Goal: Task Accomplishment & Management: Complete application form

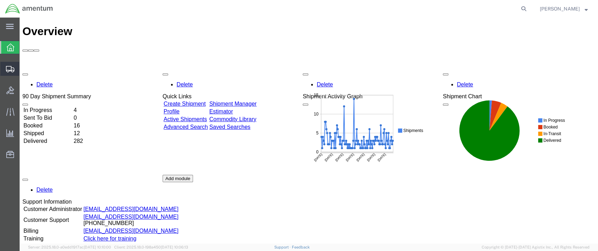
click at [0, 0] on span "Shipment Manager" at bounding box center [0, 0] width 0 height 0
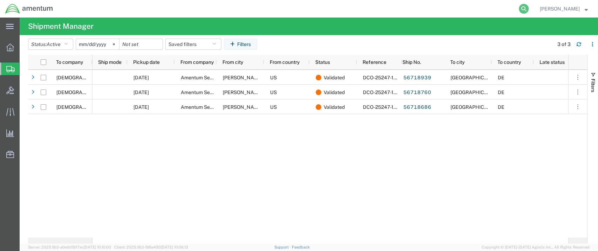
click at [529, 8] on icon at bounding box center [524, 9] width 10 height 10
click at [329, 8] on input "search" at bounding box center [412, 8] width 213 height 17
paste input "DCO-25248-167793"
type input "DCO-25248-167793"
click at [529, 8] on icon at bounding box center [524, 9] width 10 height 10
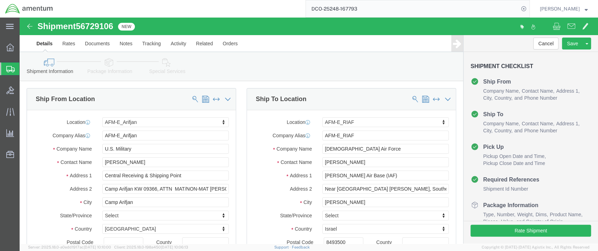
select select "58431"
select select "73191"
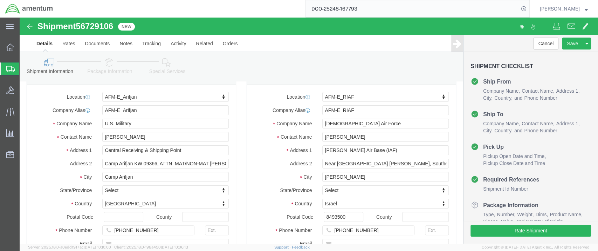
scroll to position [39, 0]
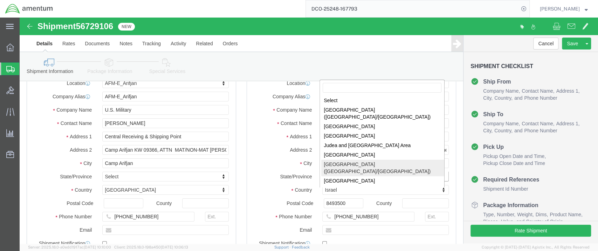
select select
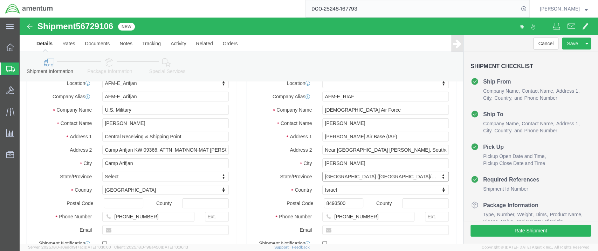
click div "Location My Profile Location [PHONE_NUMBER] [PHONE_NUMBER] [PHONE_NUMBER] [PHON…"
drag, startPoint x: 361, startPoint y: 119, endPoint x: 301, endPoint y: 120, distance: 60.3
click input "[PERSON_NAME] Air Base (IAF)"
click div "Location My Profile Location [PHONE_NUMBER] [PHONE_NUMBER] [PHONE_NUMBER] [PHON…"
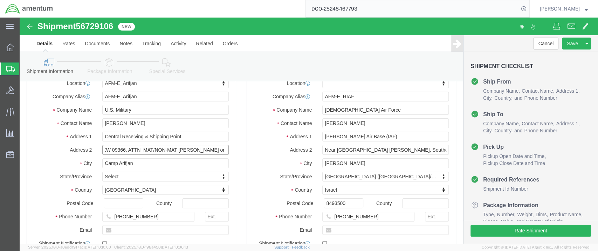
drag, startPoint x: 140, startPoint y: 132, endPoint x: 226, endPoint y: 135, distance: 86.6
click div "Ship From Location Location AFM-E_Arifjan My Profile Location [PHONE_NUMBER] [P…"
type input "Camp Arifjan KW 09366"
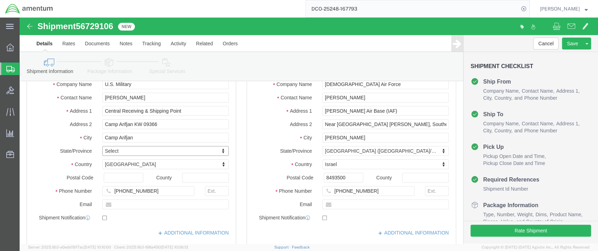
scroll to position [78, 0]
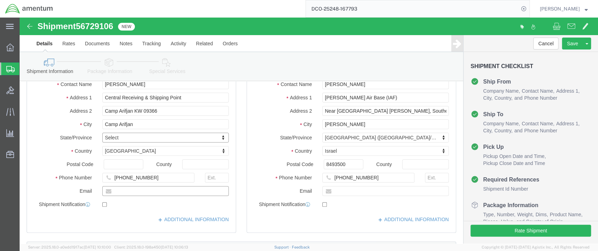
click input "text"
paste input "[PERSON_NAME][EMAIL_ADDRESS][DOMAIN_NAME]"
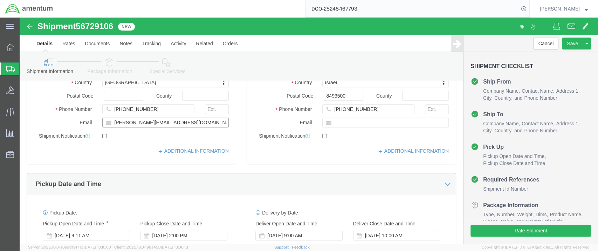
scroll to position [156, 0]
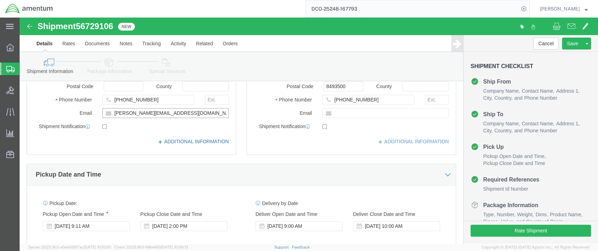
type input "[PERSON_NAME][EMAIL_ADDRESS][DOMAIN_NAME]"
click link "ADDITIONAL INFORMATION"
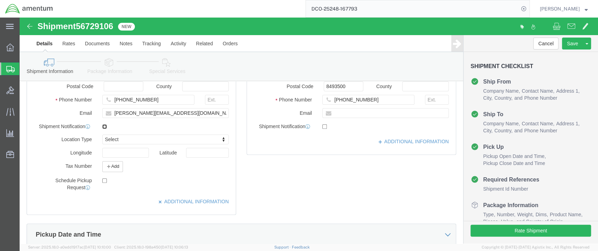
click input "checkbox"
checkbox input "false"
type input "MIL"
click link "ADDITIONAL INFORMATION"
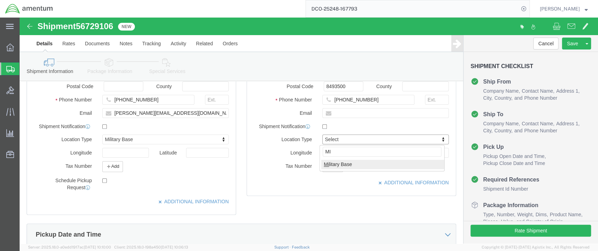
type input "MIL"
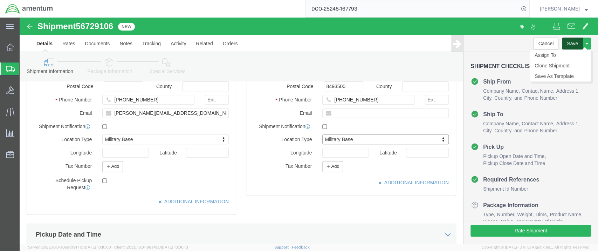
click button "Save"
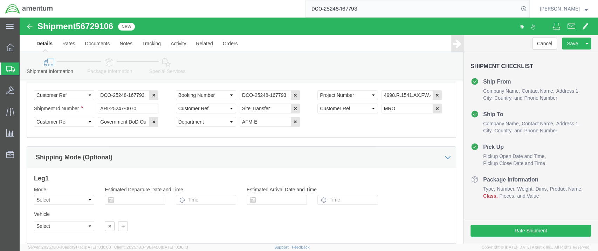
scroll to position [463, 0]
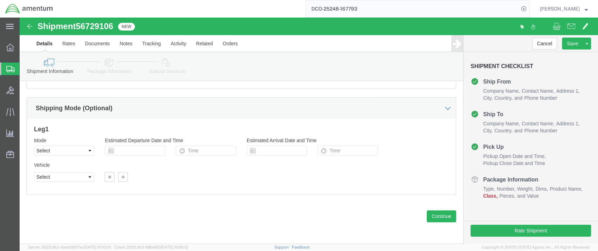
click icon
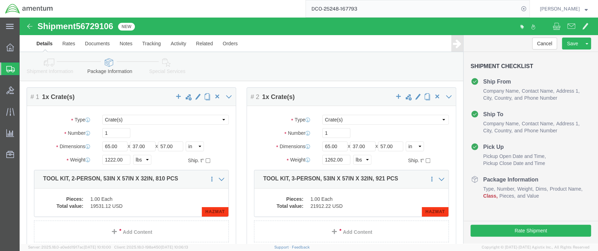
scroll to position [39, 0]
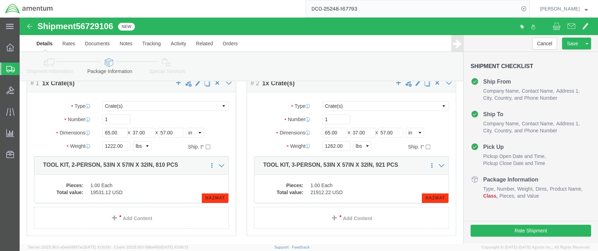
click dd "1.00 Each"
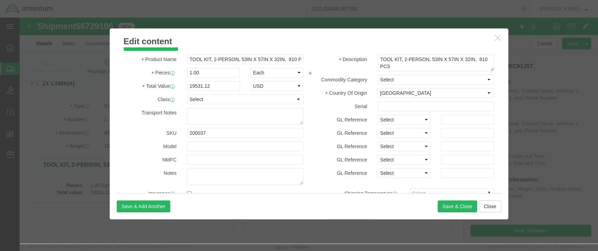
scroll to position [0, 0]
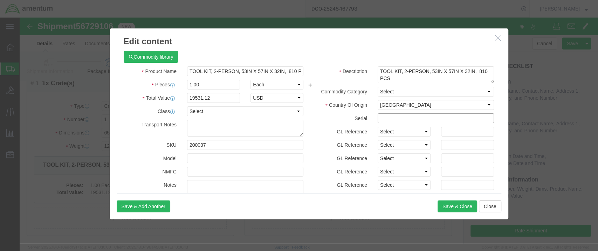
click input "text"
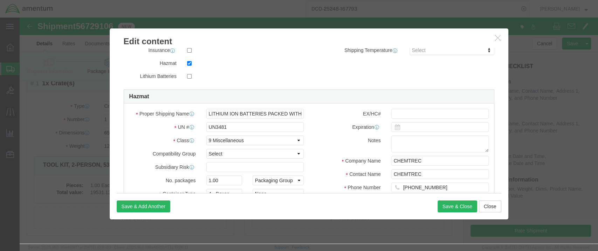
scroll to position [156, 0]
type input "CTK 033"
drag, startPoint x: 185, startPoint y: 95, endPoint x: 289, endPoint y: 94, distance: 103.4
click div "Proper Shipping Name LITHIUM ION BATTERIES PACKED WITH EQUIPMENT UN # UN3481 Cl…"
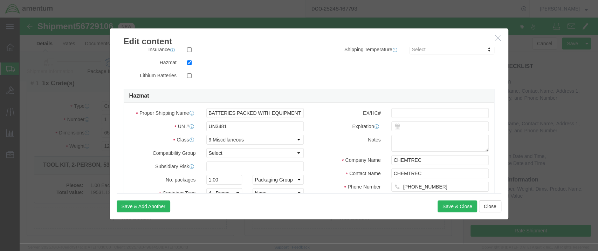
click label "EX/HC#"
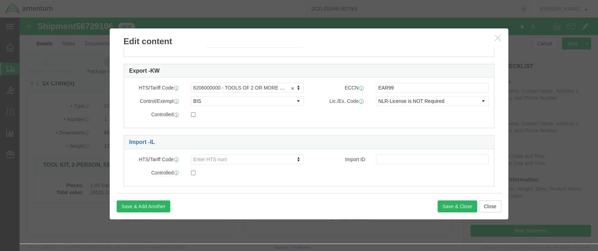
scroll to position [367, 0]
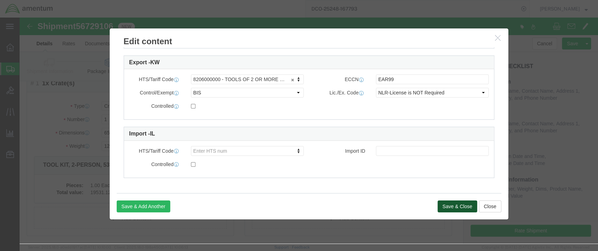
click button "Save & Close"
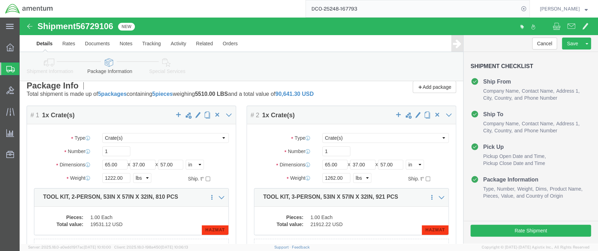
scroll to position [0, 0]
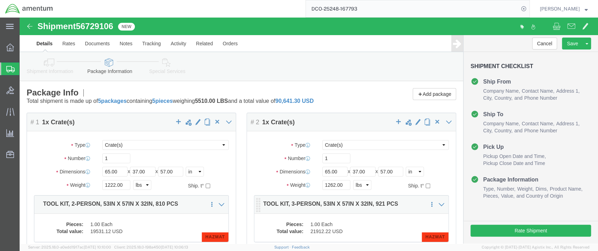
click div "Pieces: 1.00 Each Total value: 21912.22 USD HAZMAT"
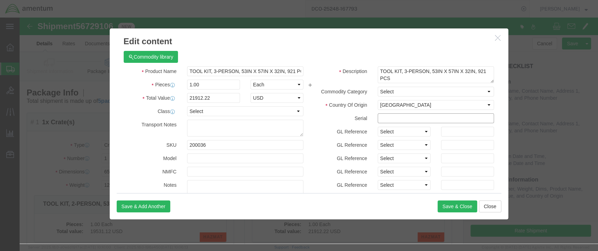
click input "text"
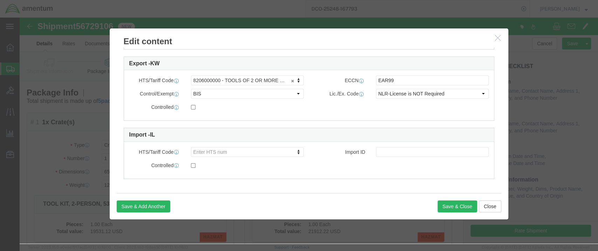
scroll to position [367, 0]
type input "CTK 030"
click button "Save & Close"
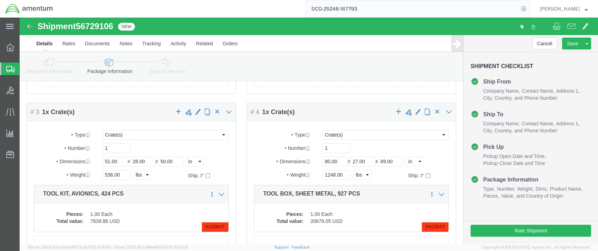
scroll to position [195, 0]
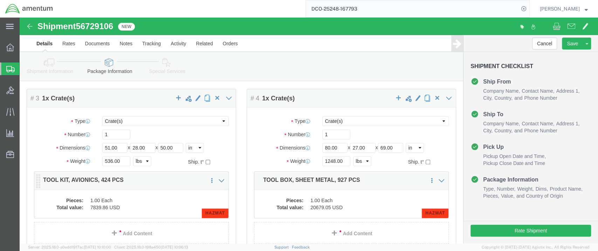
click dd "7839.86 USD"
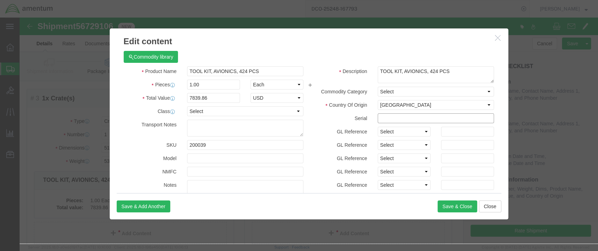
click input "text"
paste input "CTK 277"
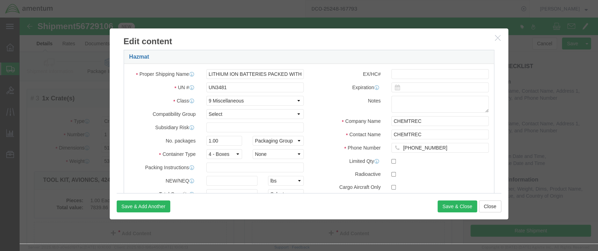
scroll to position [233, 0]
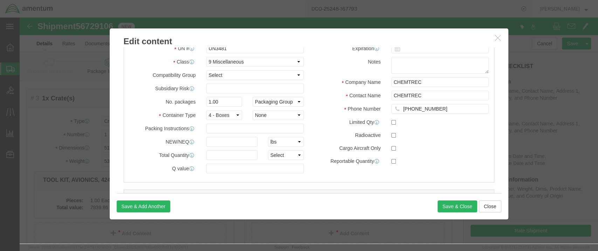
type input "CTK 277"
click select "Select 1 - Drums 2 - Reserved 3 - Jerricans 4 - Boxes 5 - Bags 6 - Composite Pa…"
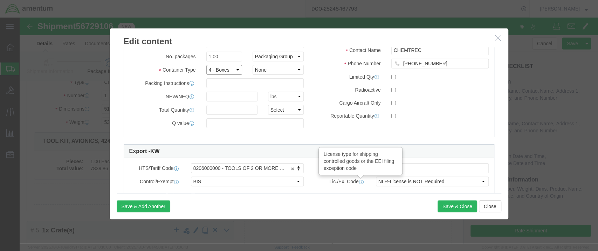
scroll to position [311, 0]
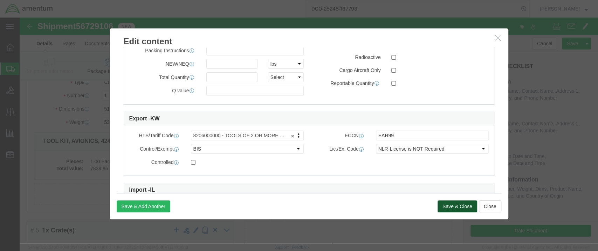
click button "Save & Close"
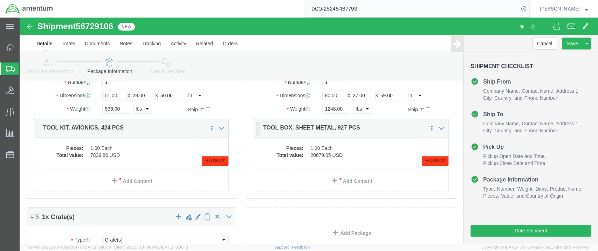
scroll to position [195, 0]
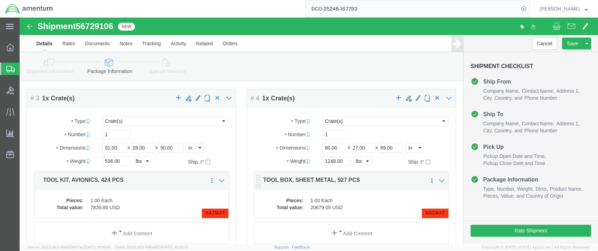
click dd "1.00 Each"
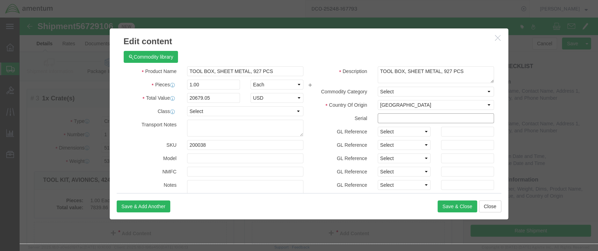
click input "text"
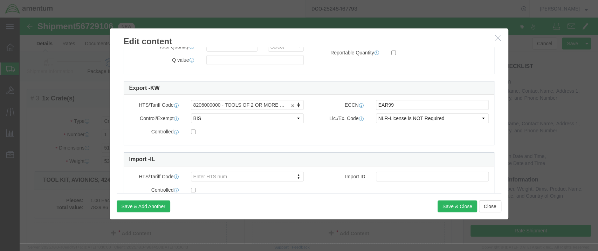
scroll to position [351, 0]
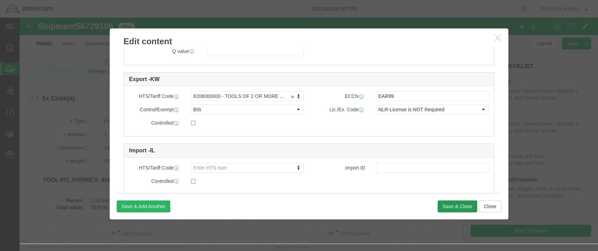
type input "CTK 204"
click button "Save & Close"
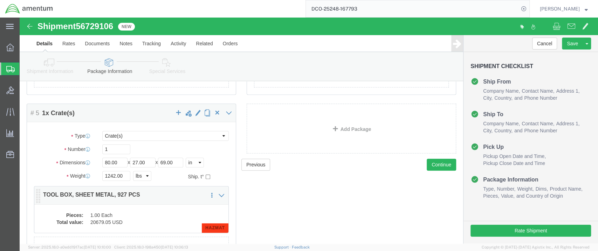
click dd "20679.05 USD"
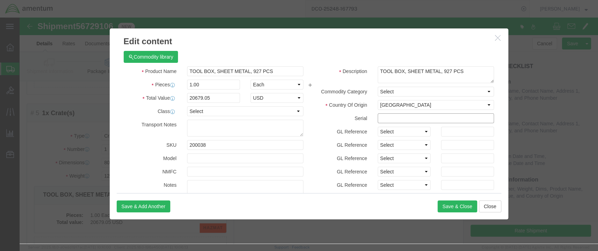
click input "text"
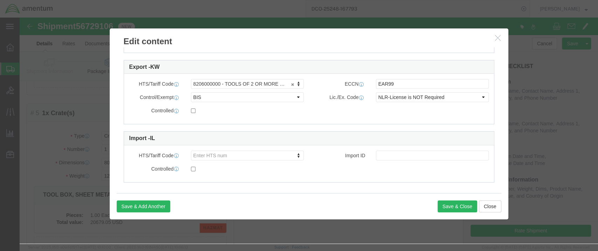
scroll to position [367, 0]
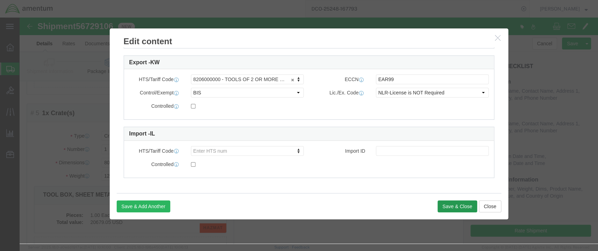
type input "CTK 205"
click button "Save & Close"
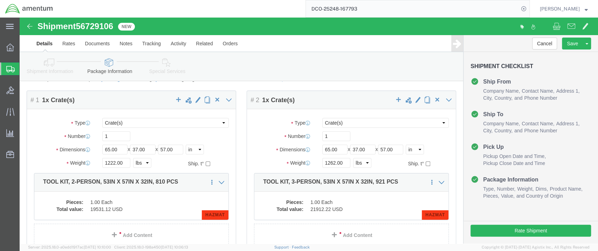
scroll to position [0, 0]
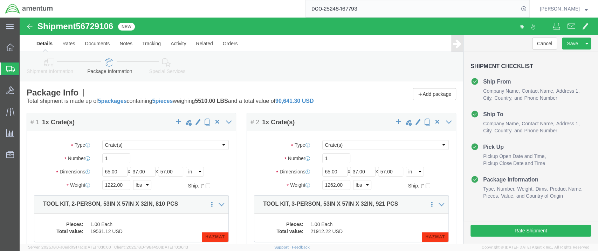
click icon
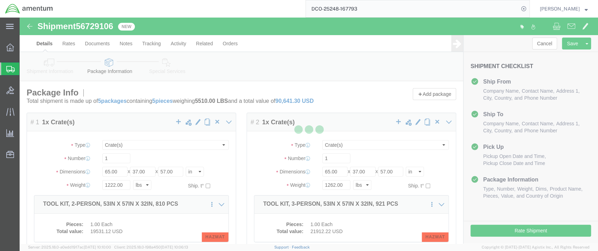
select select
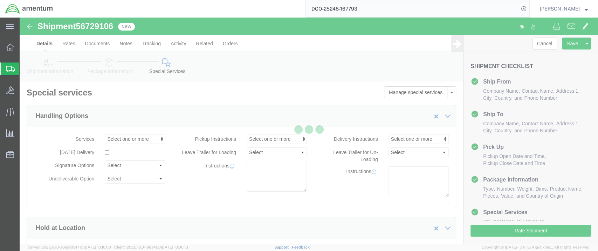
select select "DEPARTMENT"
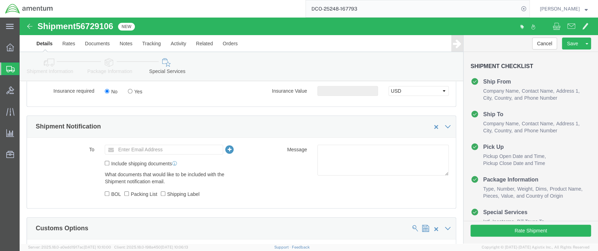
scroll to position [467, 0]
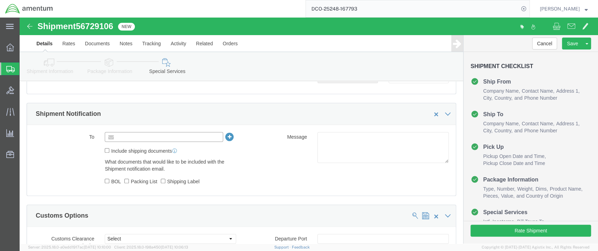
click input "text"
type input "S"
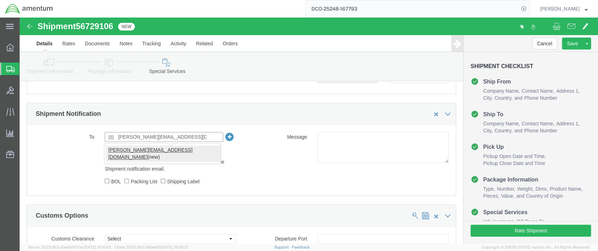
type input "[PERSON_NAME][EMAIL_ADDRESS][DOMAIN_NAME]"
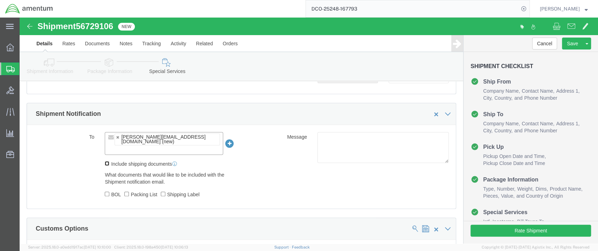
click input "Include shipping documents"
checkbox input "true"
drag, startPoint x: 86, startPoint y: 163, endPoint x: 92, endPoint y: 165, distance: 7.2
click input "BOL"
checkbox input "true"
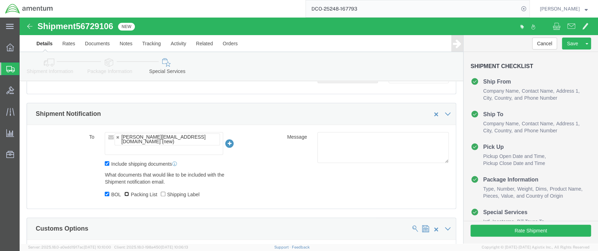
click input "Packing List"
checkbox input "true"
drag, startPoint x: 148, startPoint y: 164, endPoint x: 174, endPoint y: 164, distance: 25.9
click label "Shipping Label"
click input "Shipping Label"
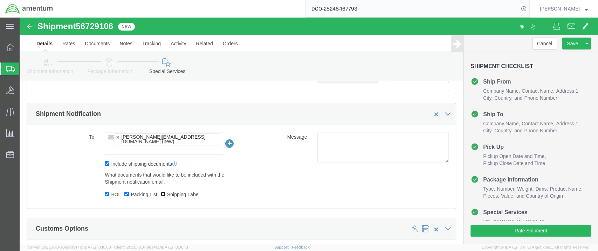
checkbox input "true"
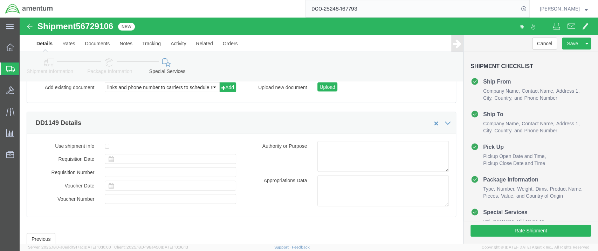
scroll to position [971, 0]
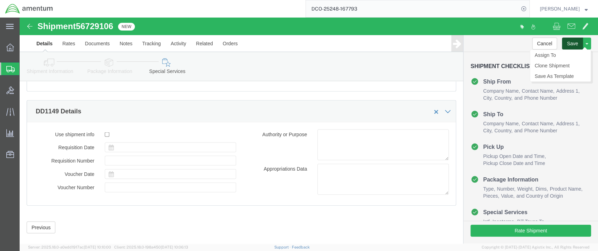
click button "Save"
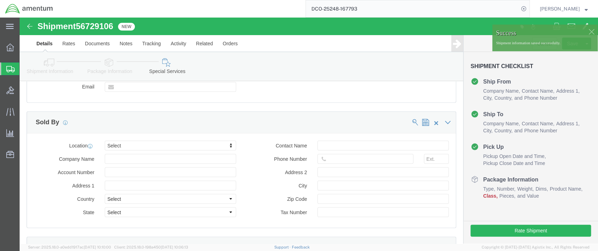
click icon
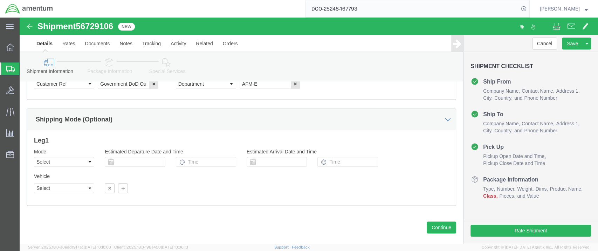
scroll to position [463, 0]
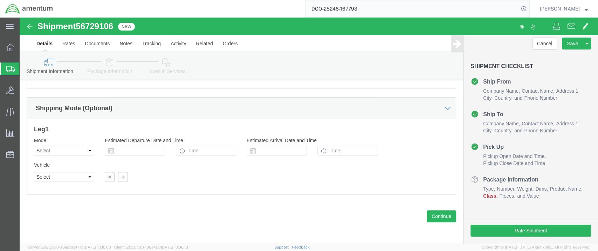
click icon
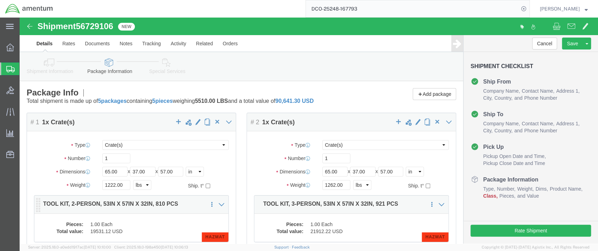
click dd "1.00 Each"
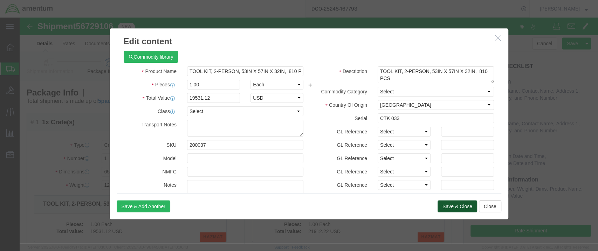
click button "Save & Close"
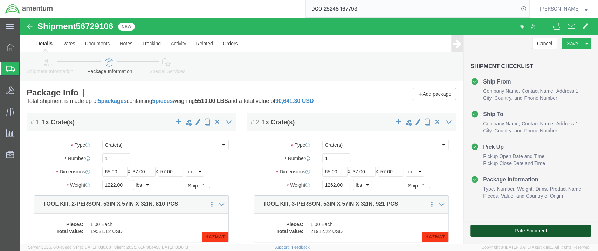
click button "Rate Shipment"
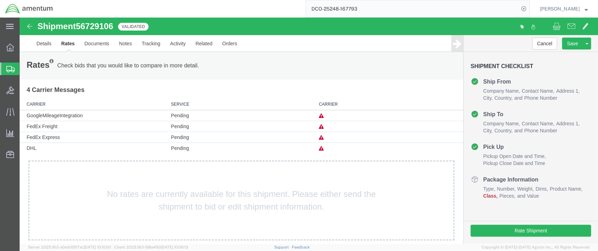
scroll to position [4, 0]
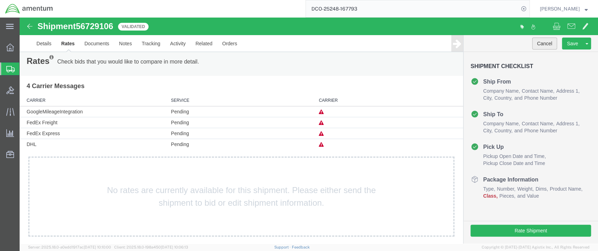
click at [540, 44] on button "Cancel" at bounding box center [544, 44] width 25 height 12
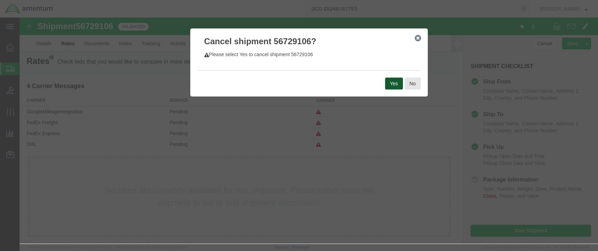
click at [393, 83] on button "Yes" at bounding box center [394, 83] width 18 height 12
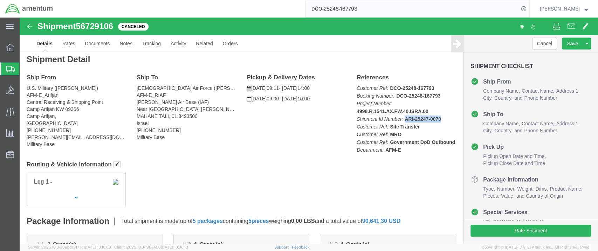
click p "Customer Ref: DCO-25248-167793 Booking Number: DCO-25248-167793 Project Number:…"
drag, startPoint x: 413, startPoint y: 102, endPoint x: 417, endPoint y: 102, distance: 3.9
click p "Customer Ref: DCO-25248-167793 Booking Number: DCO-25248-167793 Project Number:…"
click at [382, 7] on input "DCO-25248-167793" at bounding box center [412, 8] width 213 height 17
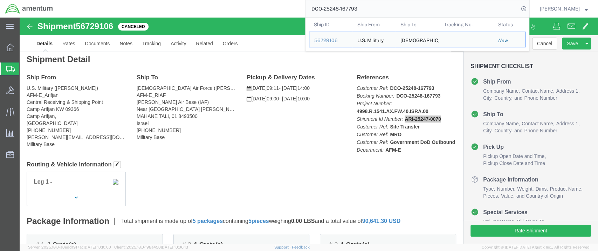
drag, startPoint x: 376, startPoint y: 7, endPoint x: 309, endPoint y: 12, distance: 67.2
click at [309, 12] on div "DCO-25248-167793 Ship ID Ship From Ship To Tracking Nu. Status Ship ID 56729106…" at bounding box center [294, 9] width 472 height 18
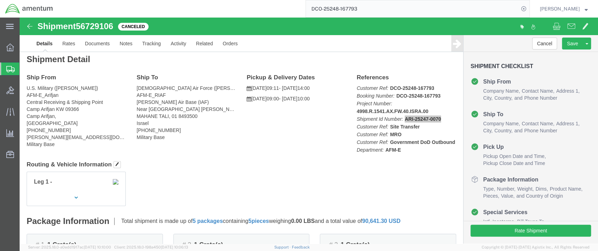
paste input "ARI-25247-0070"
type input "ARI-25247-0070"
click at [529, 8] on icon at bounding box center [524, 9] width 10 height 10
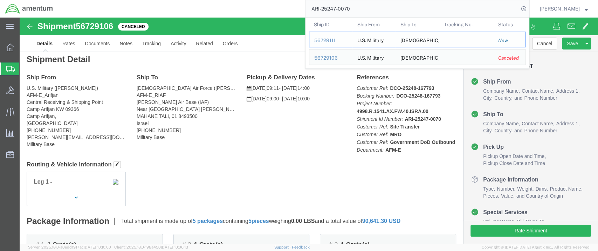
click at [333, 40] on div "56729111" at bounding box center [330, 40] width 33 height 7
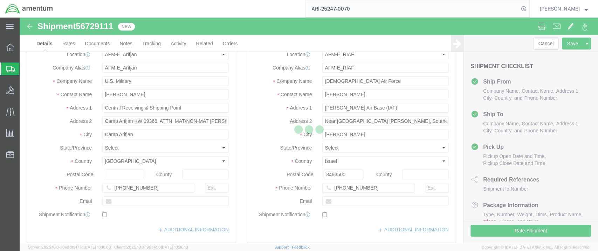
select select "58431"
select select "73191"
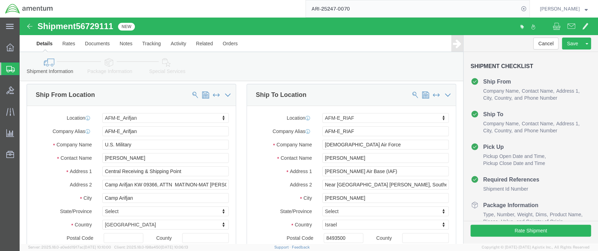
scroll to position [43, 0]
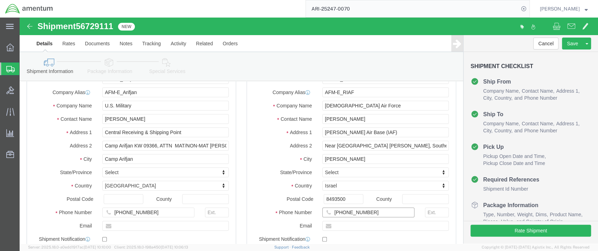
click input "[PHONE_NUMBER]"
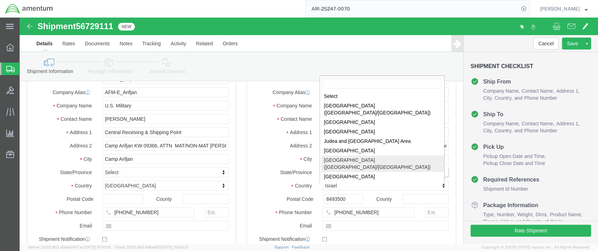
select select
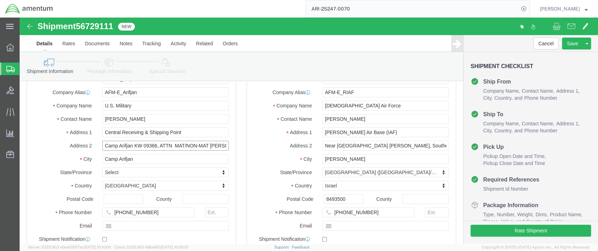
scroll to position [0, 32]
drag, startPoint x: 139, startPoint y: 128, endPoint x: 234, endPoint y: 125, distance: 95.0
click div "Ship From Location Location AFM-E_Arifjan Select My Profile Location [PHONE_NUM…"
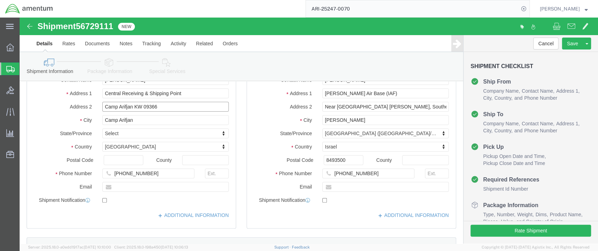
type input "Camp Arifjan KW 09366"
click input "text"
paste input "[PERSON_NAME][EMAIL_ADDRESS][DOMAIN_NAME]"
type input "[PERSON_NAME][EMAIL_ADDRESS][DOMAIN_NAME]"
click link "ADDITIONAL INFORMATION"
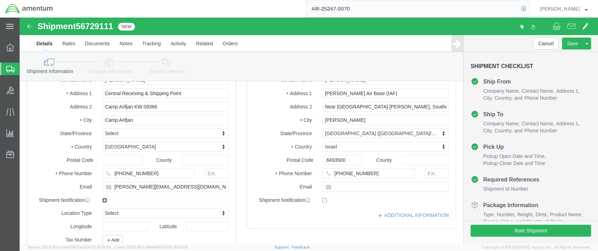
click input "checkbox"
checkbox input "false"
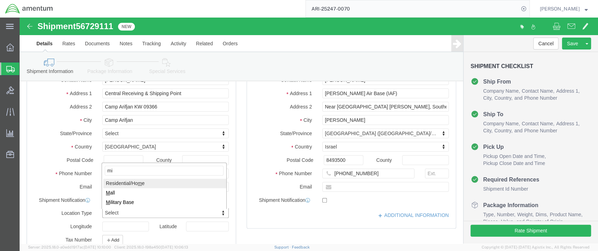
type input "mil"
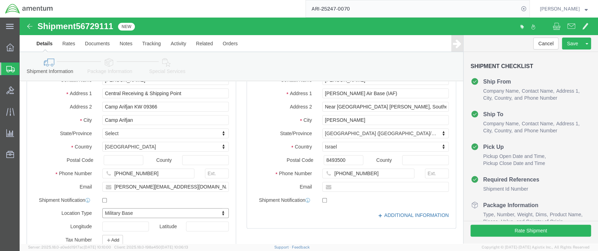
click link "ADDITIONAL INFORMATION"
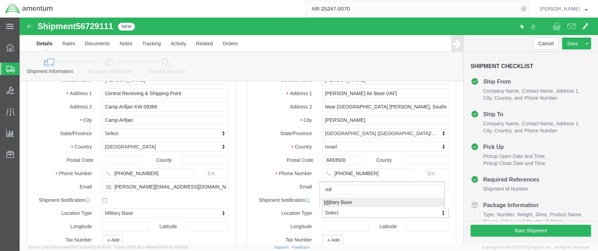
type input "mil"
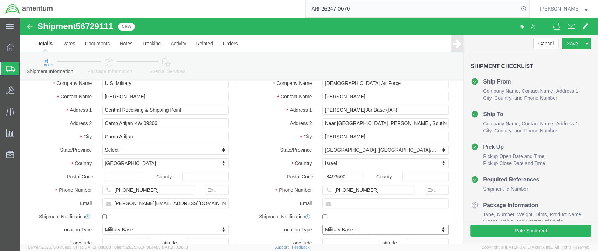
scroll to position [0, 0]
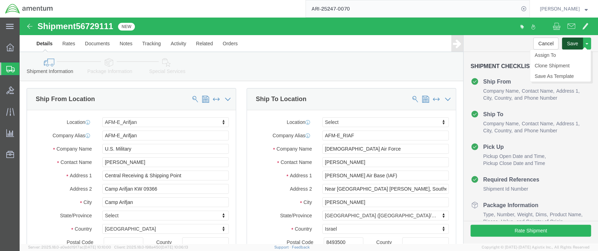
click button "Save"
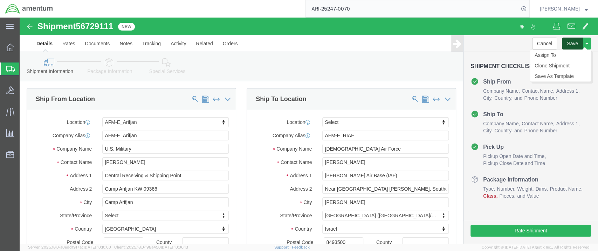
click button "Save"
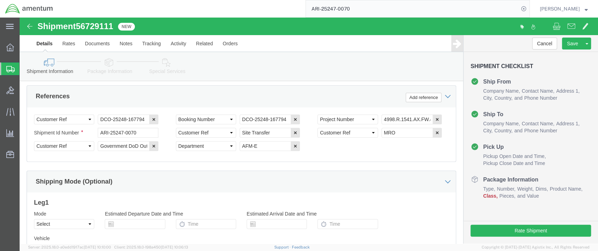
scroll to position [463, 0]
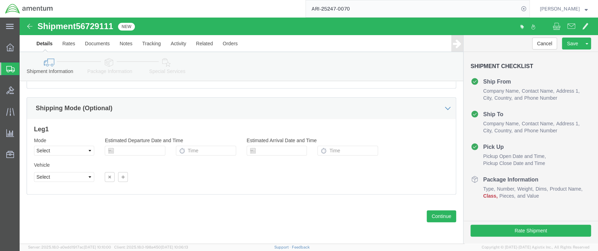
click icon
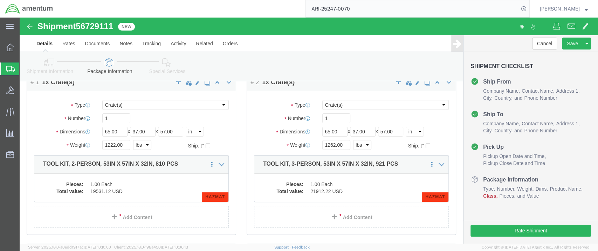
scroll to position [78, 0]
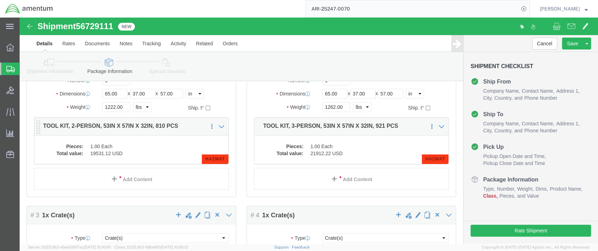
click dd "1.00 Each"
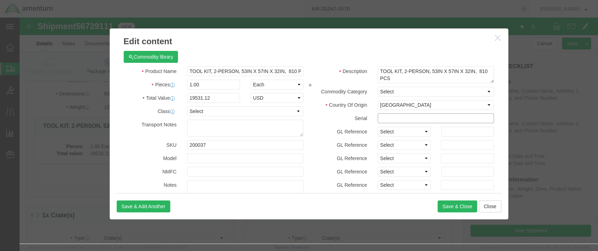
click input "text"
type input "c"
type input "CTK 033"
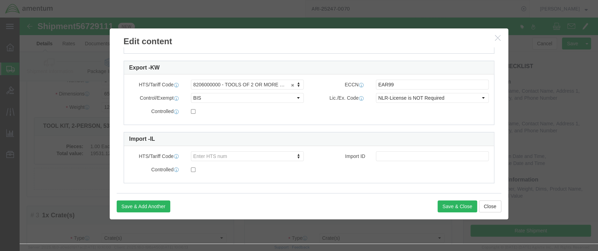
scroll to position [367, 0]
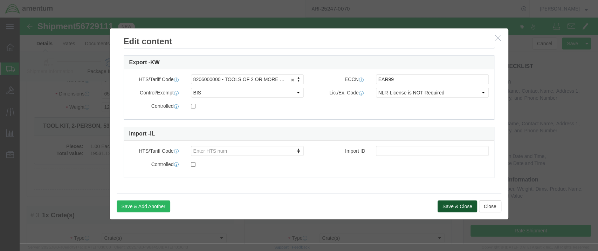
click button "Save & Close"
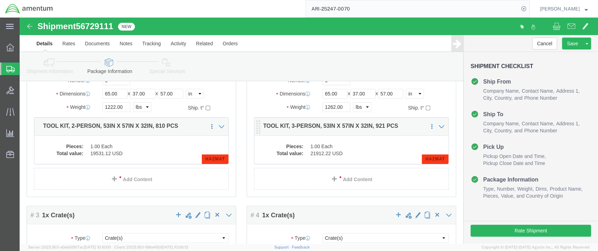
click dd "1.00 Each"
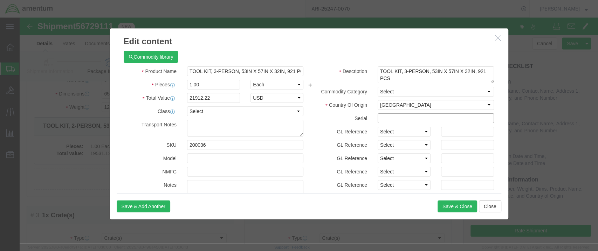
click input "text"
type input "CTK 030"
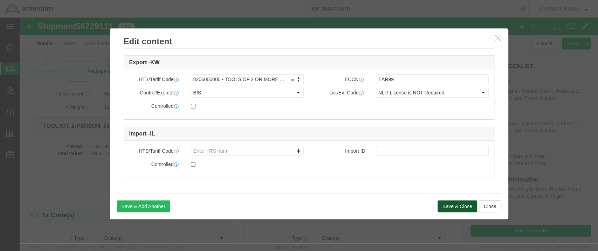
click button "Save & Close"
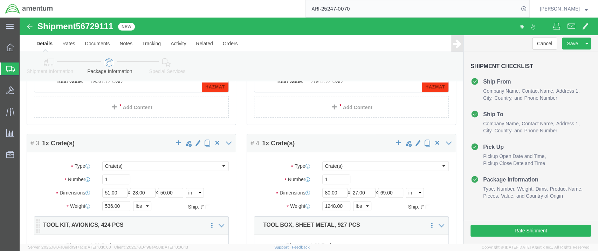
scroll to position [195, 0]
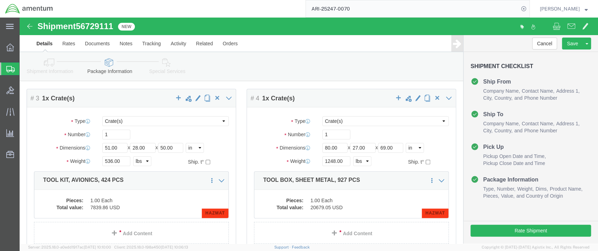
click dd "1.00 Each"
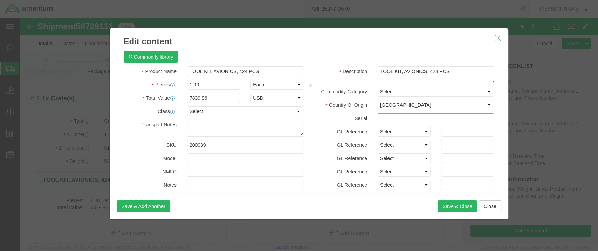
click input "text"
type input "CTK 277"
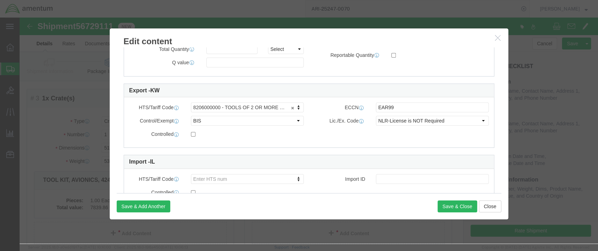
scroll to position [367, 0]
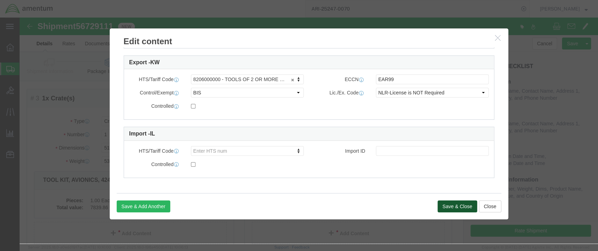
click button "Save & Close"
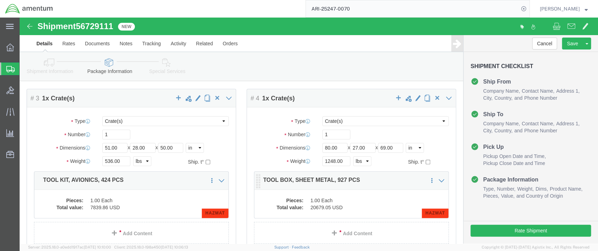
click dd "20679.05 USD"
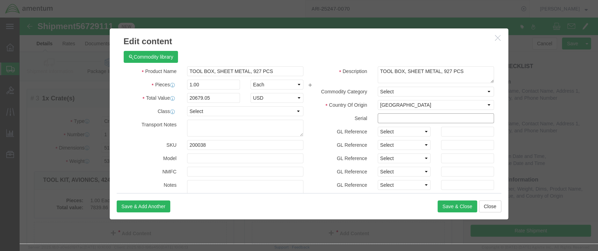
click input "text"
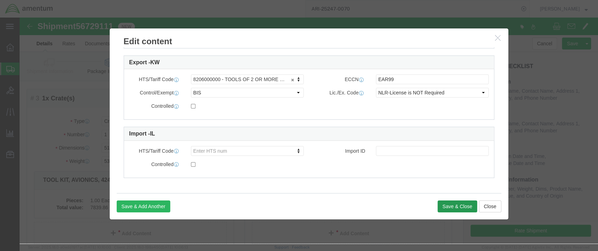
type input "CTK 204"
click button "Save & Close"
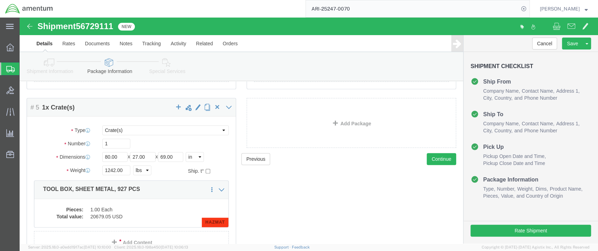
scroll to position [404, 0]
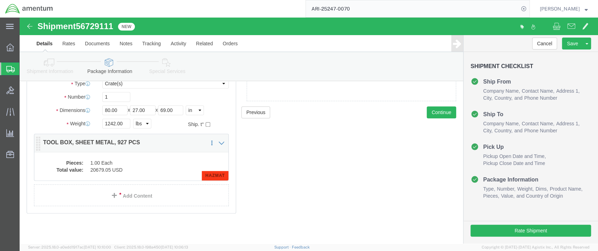
click dd "1.00 Each"
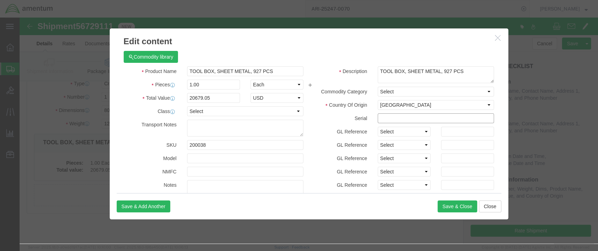
click input "text"
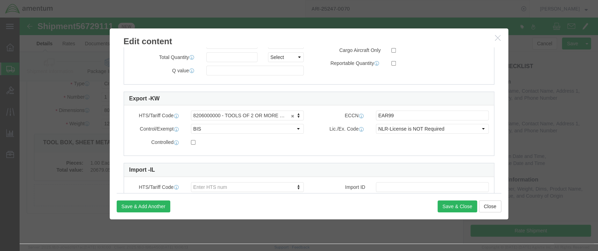
scroll to position [351, 0]
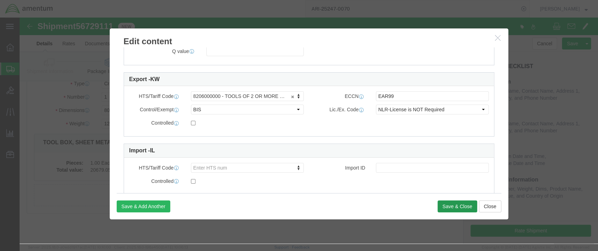
type input "CTK 205"
click button "Save & Close"
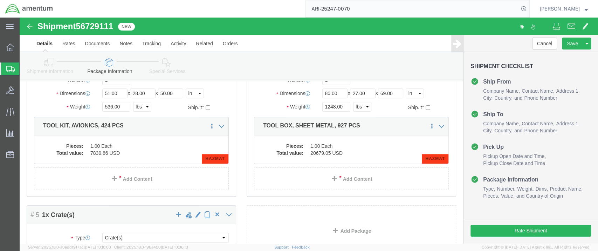
scroll to position [248, 0]
click icon
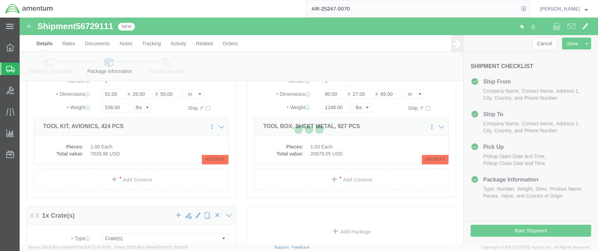
select select
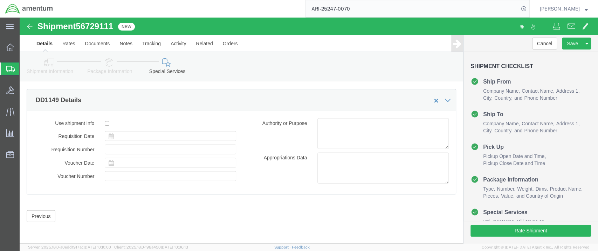
select select "DEPARTMENT"
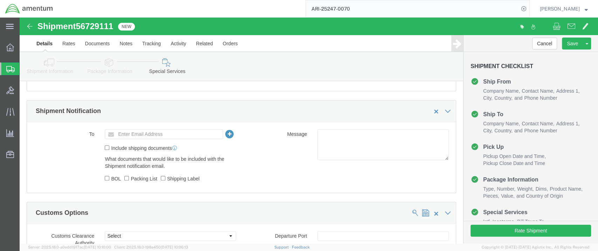
scroll to position [463, 0]
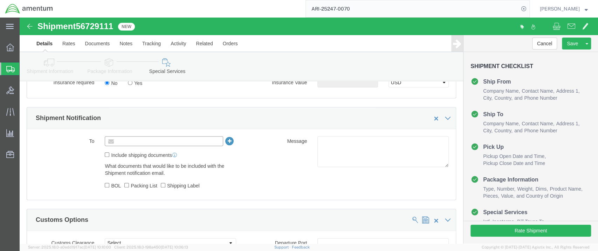
click input "text"
type input "S"
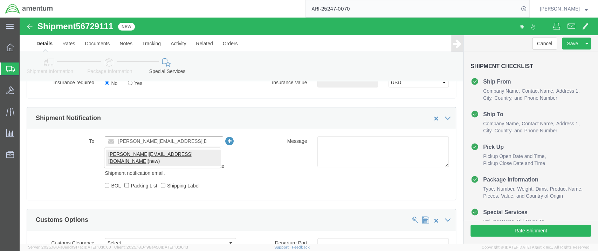
type input "[PERSON_NAME][EMAIL_ADDRESS][DOMAIN_NAME]"
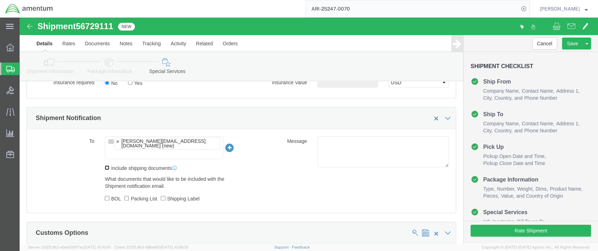
drag, startPoint x: 88, startPoint y: 137, endPoint x: 89, endPoint y: 141, distance: 3.9
click input "Include shipping documents"
checkbox input "true"
drag, startPoint x: 86, startPoint y: 168, endPoint x: 95, endPoint y: 172, distance: 9.4
click input "BOL"
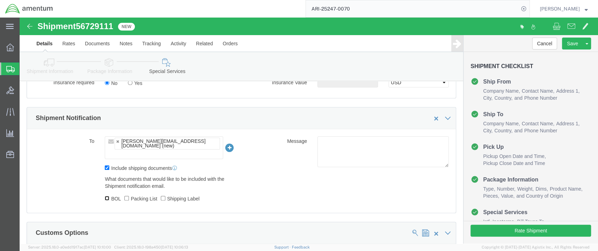
checkbox input "true"
click input "Packing List"
checkbox input "true"
click input "Shipping Label"
checkbox input "true"
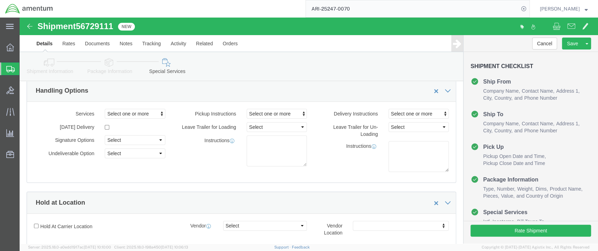
scroll to position [0, 0]
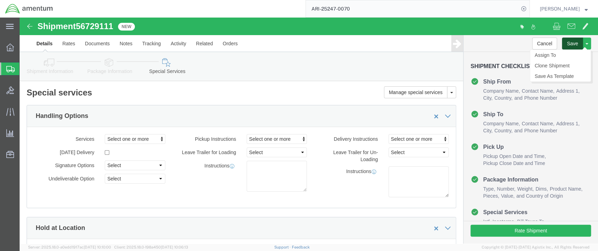
click button "Save"
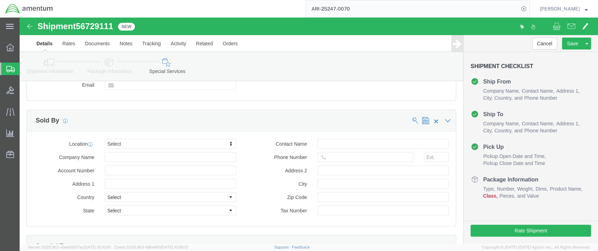
scroll to position [779, 0]
click link "Documents"
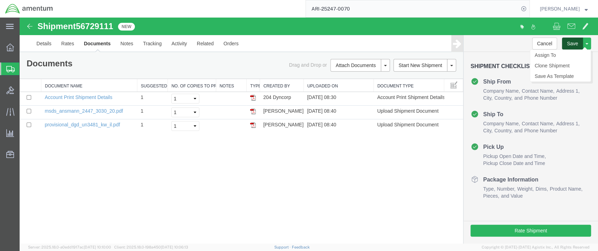
click at [567, 44] on button "Save" at bounding box center [572, 44] width 21 height 12
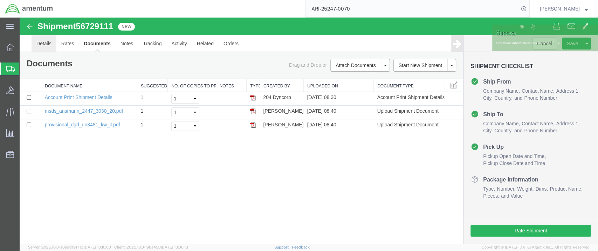
click at [37, 45] on link "Details" at bounding box center [44, 43] width 25 height 17
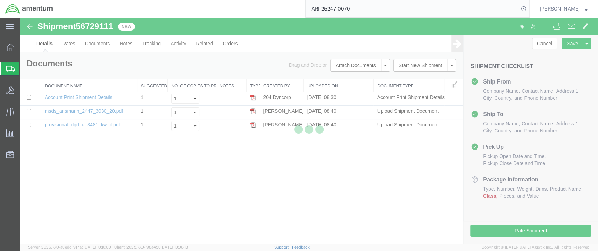
select select "58431"
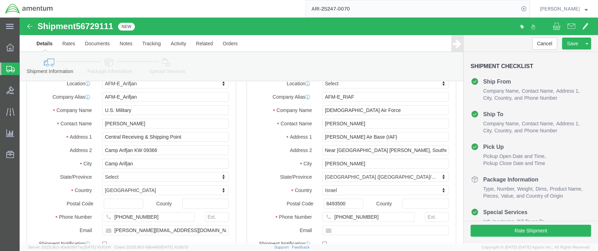
scroll to position [39, 0]
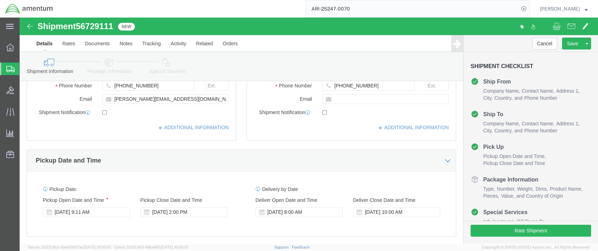
click icon
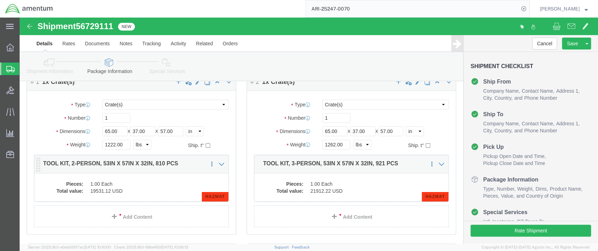
click dd "1.00 Each"
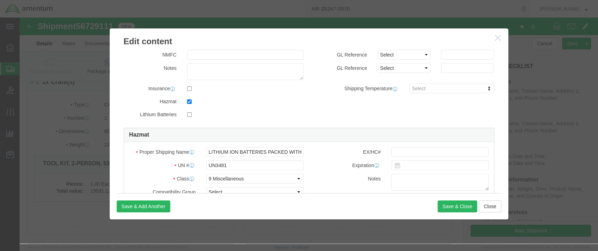
scroll to position [233, 0]
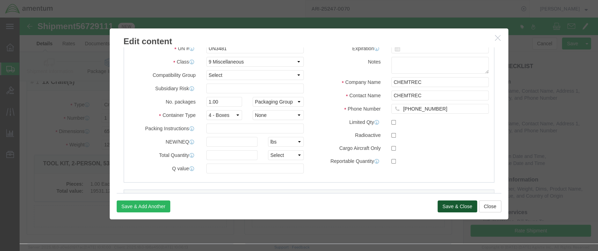
click button "Save & Close"
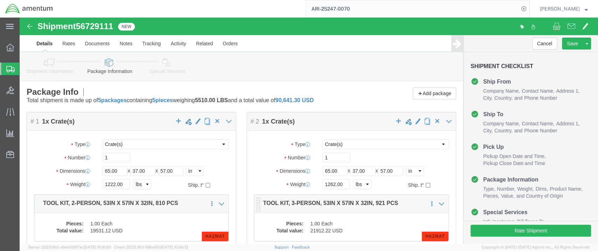
scroll to position [0, 0]
click button "Save"
click link "Shipment Information"
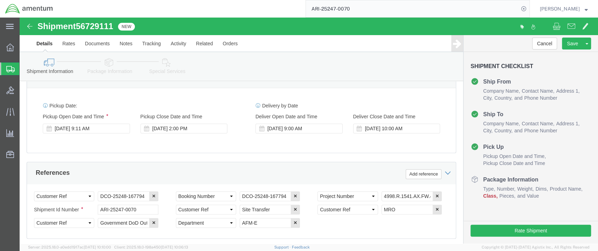
scroll to position [351, 0]
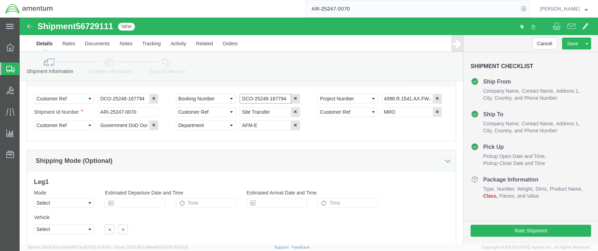
drag, startPoint x: 222, startPoint y: 82, endPoint x: 258, endPoint y: 81, distance: 36.5
click input "DCO-25248-167794"
paste input "ARI-25247-0070"
type input "ARI-25247-0070"
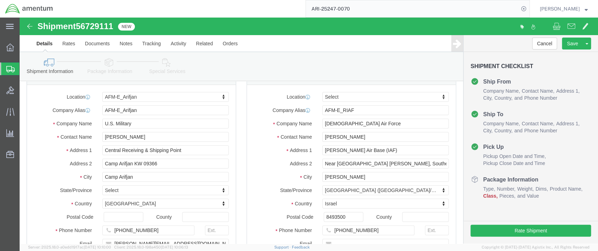
scroll to position [0, 0]
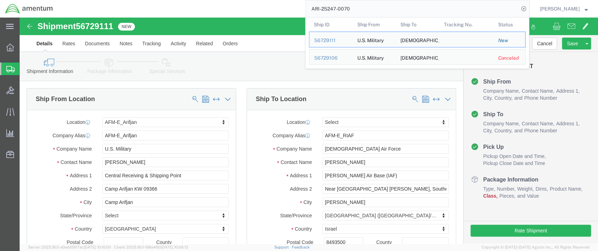
drag, startPoint x: 351, startPoint y: 10, endPoint x: 314, endPoint y: 9, distance: 36.8
click at [314, 9] on input "ARI-25247-0070" at bounding box center [412, 8] width 213 height 17
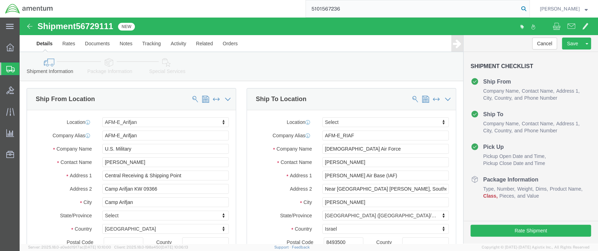
type input "5101567236"
click at [529, 9] on icon at bounding box center [524, 9] width 10 height 10
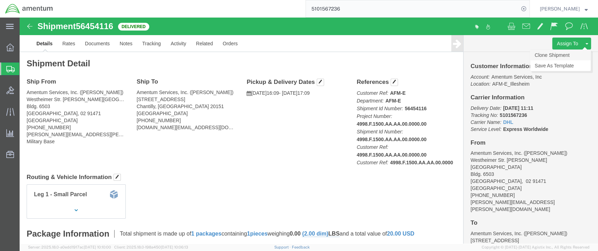
click link "Clone Shipment"
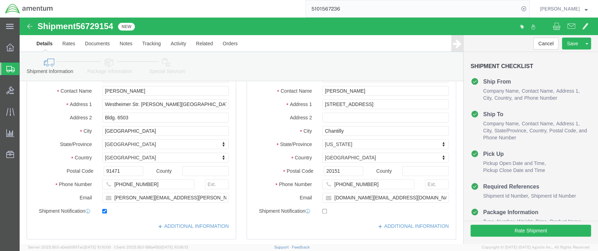
scroll to position [117, 0]
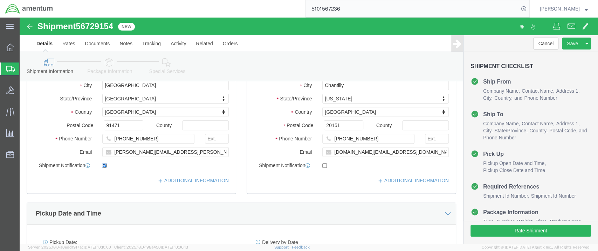
click input "checkbox"
checkbox input "false"
click link "ADDITIONAL INFORMATION"
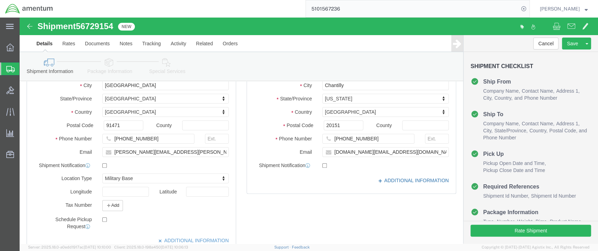
click link "ADDITIONAL INFORMATION"
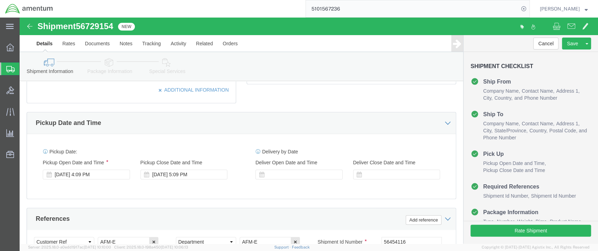
scroll to position [311, 0]
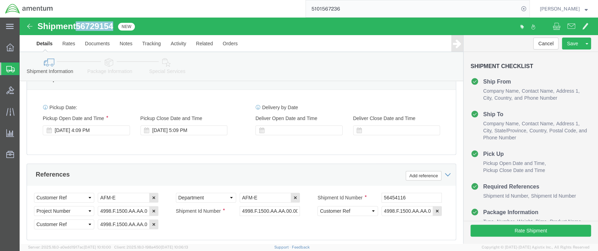
drag, startPoint x: 98, startPoint y: 7, endPoint x: 59, endPoint y: 8, distance: 39.3
click div "Shipment 56729154 New"
copy span "56729154"
drag, startPoint x: 382, startPoint y: 179, endPoint x: 351, endPoint y: 178, distance: 30.9
click div "Shipment Id Number 56454116"
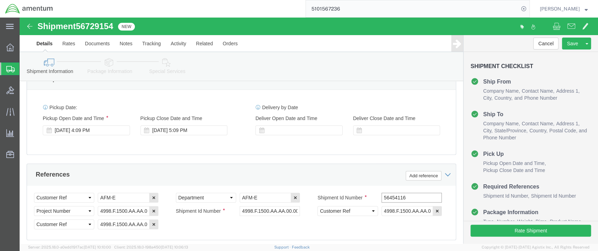
paste input "729154"
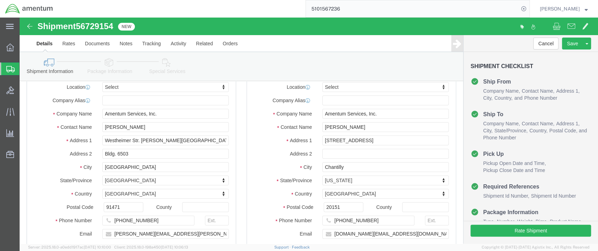
scroll to position [35, 0]
type input "56729154"
click input "[STREET_ADDRESS]"
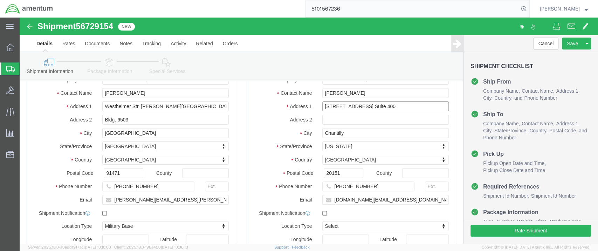
scroll to position [0, 0]
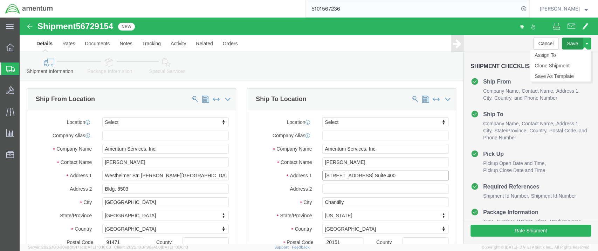
type input "[STREET_ADDRESS] Suite 400"
click button "Save"
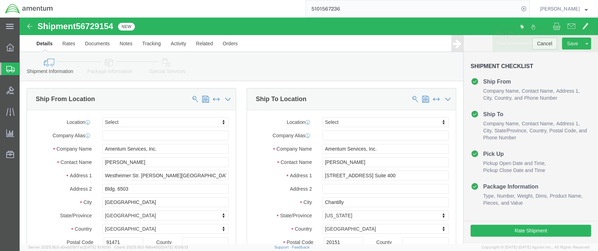
click icon
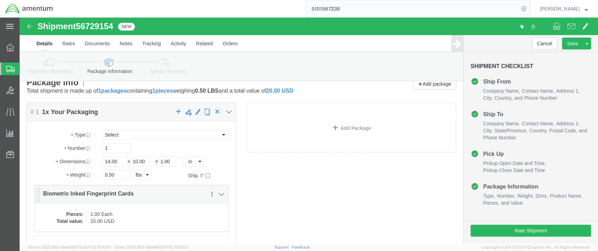
scroll to position [39, 0]
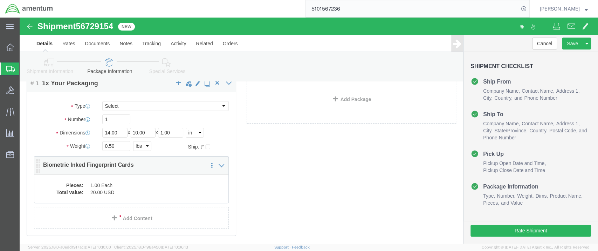
click dd "1.00 Each"
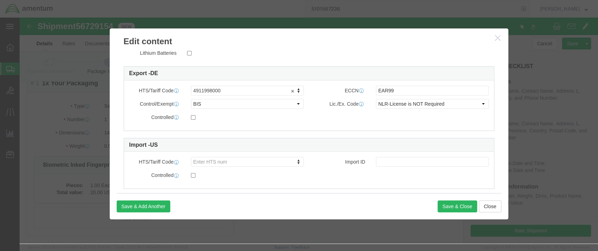
scroll to position [189, 0]
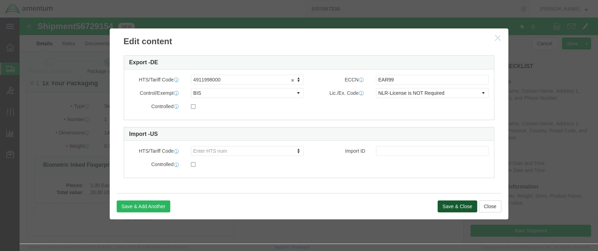
click button "Save & Close"
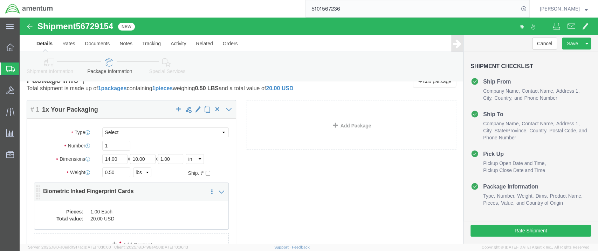
scroll to position [0, 0]
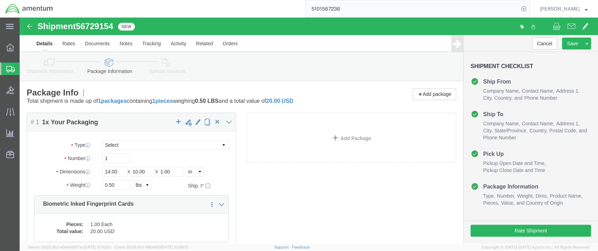
click icon
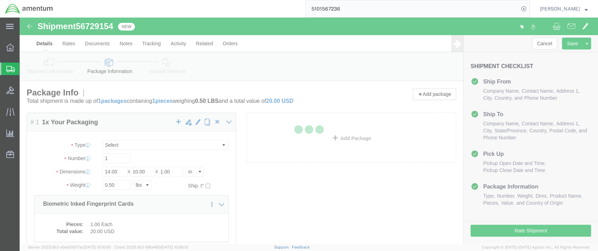
select select
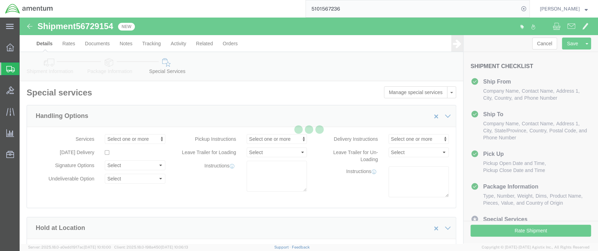
select select "DEPARTMENT"
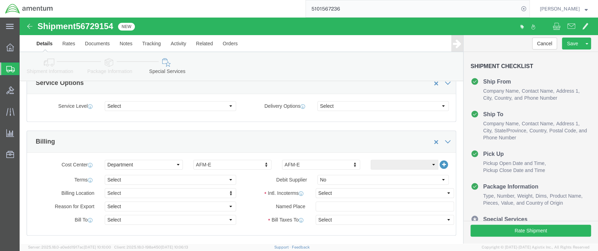
scroll to position [311, 0]
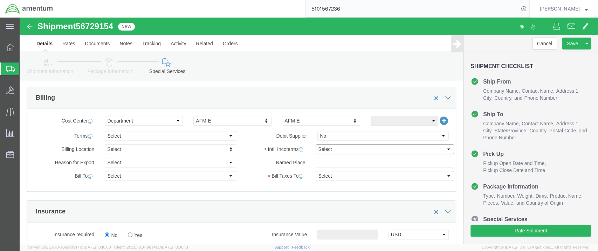
click select "Select Carriage Insurance Paid Carriage Paid To Cost and Freight Cost Insurance…"
select select "DAP"
click select "Select Carriage Insurance Paid Carriage Paid To Cost and Freight Cost Insurance…"
select select "SHIP"
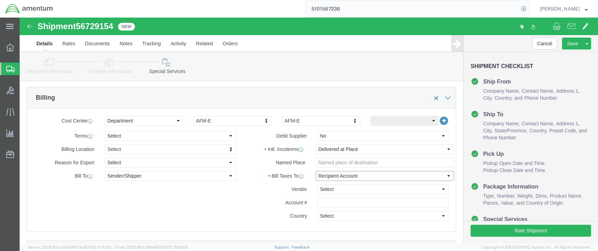
click select "Select Recipient Account Sender/Shipper Third Party Account"
select select "SHIP"
click select "Select Recipient Account Sender/Shipper Third Party Account"
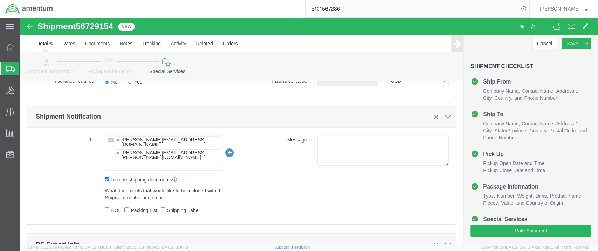
scroll to position [467, 0]
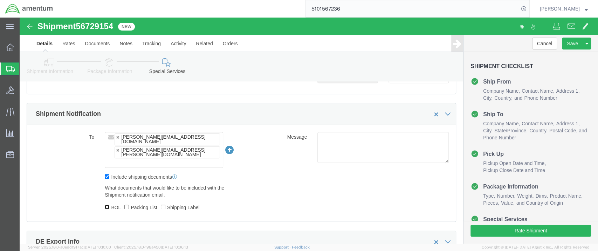
click input "BOL"
checkbox input "true"
click input "Packing List"
checkbox input "true"
click input "Shipping Label"
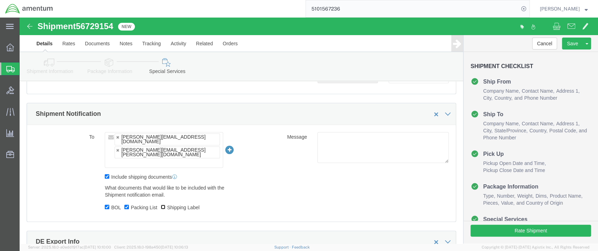
checkbox input "true"
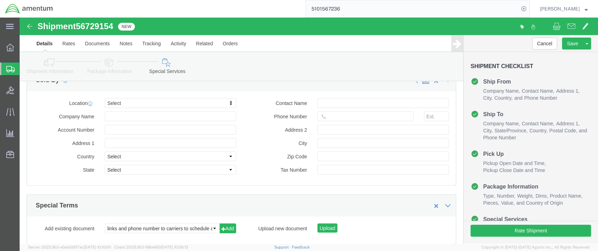
scroll to position [1043, 0]
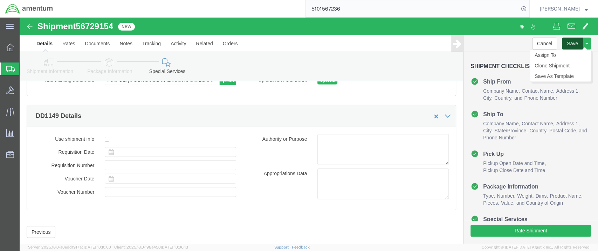
click button "Save"
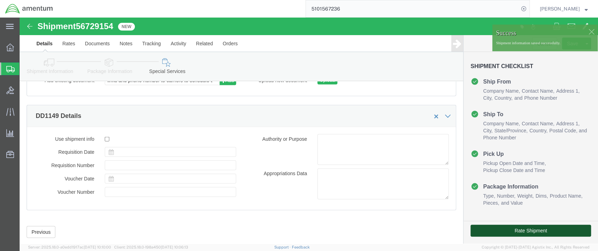
click button "Rate Shipment"
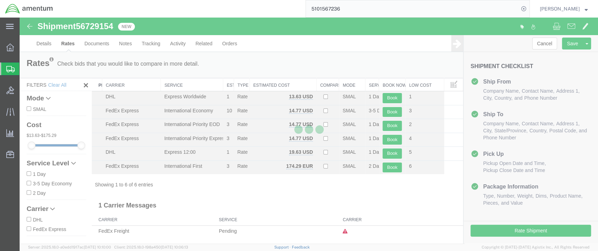
scroll to position [0, 0]
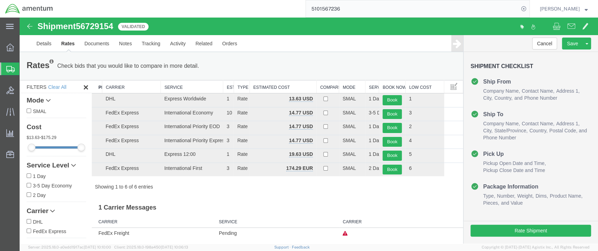
click at [273, 86] on th "Estimated Cost" at bounding box center [283, 86] width 67 height 13
click at [270, 87] on th "Estimated Cost" at bounding box center [283, 86] width 67 height 13
click at [268, 83] on th "Estimated Cost" at bounding box center [283, 86] width 67 height 13
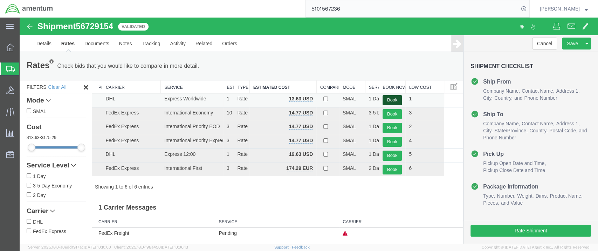
click at [389, 100] on button "Book" at bounding box center [392, 100] width 19 height 10
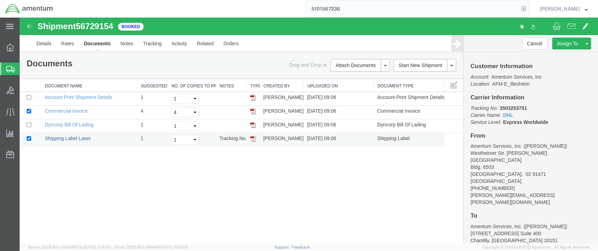
drag, startPoint x: 72, startPoint y: 138, endPoint x: 81, endPoint y: 144, distance: 10.8
click at [72, 138] on link "Shipping Label Laser" at bounding box center [68, 138] width 46 height 6
drag, startPoint x: 524, startPoint y: 108, endPoint x: 495, endPoint y: 107, distance: 29.1
click at [495, 107] on p "Tracking No: 3503253751 Carrier Name: DHL DHL Service Level: Express Worldwide" at bounding box center [531, 114] width 121 height 21
copy b "3503253751"
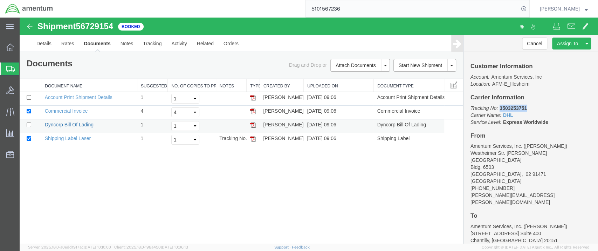
click at [62, 124] on link "Dyncorp Bill Of Lading" at bounding box center [69, 125] width 49 height 6
drag, startPoint x: 55, startPoint y: 109, endPoint x: 210, endPoint y: 158, distance: 162.4
click at [55, 109] on link "Commercial Invoice" at bounding box center [66, 111] width 43 height 6
copy b "3503253751"
drag, startPoint x: 117, startPoint y: 26, endPoint x: 79, endPoint y: 26, distance: 38.2
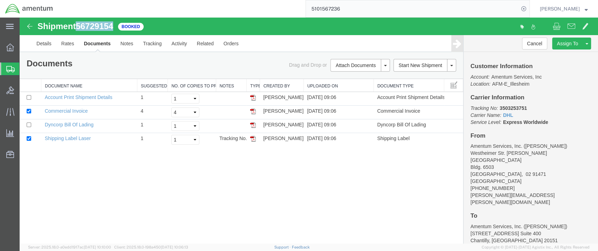
click at [79, 26] on div "Shipment 56729154 4 of 4 Booked" at bounding box center [164, 28] width 289 height 13
copy span "56729154"
drag, startPoint x: 524, startPoint y: 108, endPoint x: 496, endPoint y: 109, distance: 27.3
click at [496, 109] on p "Tracking No: 3503253751 Carrier Name: DHL DHL Service Level: Express Worldwide" at bounding box center [531, 114] width 121 height 21
copy b "3503253751"
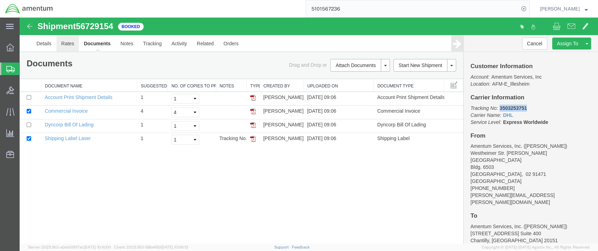
click at [70, 45] on link "Rates" at bounding box center [67, 43] width 23 height 17
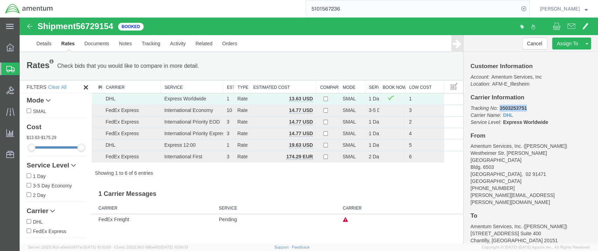
drag, startPoint x: 527, startPoint y: 108, endPoint x: 496, endPoint y: 107, distance: 30.9
click at [496, 107] on p "Tracking No: 3503253751 Carrier Name: DHL DHL Service Level: Express Worldwide" at bounding box center [531, 114] width 121 height 21
copy b "3503253751"
drag, startPoint x: 548, startPoint y: 189, endPoint x: 474, endPoint y: 187, distance: 74.3
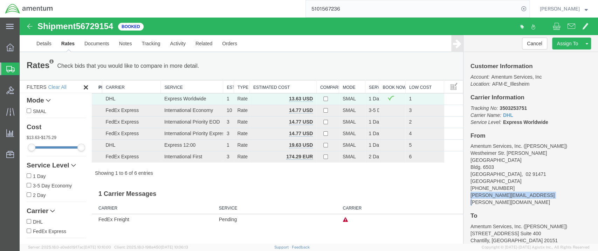
click at [471, 189] on address "Amentum Services, Inc. ([PERSON_NAME]) [GEOGRAPHIC_DATA]. [PERSON_NAME][GEOGRAP…" at bounding box center [531, 173] width 121 height 63
copy address "[PERSON_NAME][EMAIL_ADDRESS][PERSON_NAME][DOMAIN_NAME]"
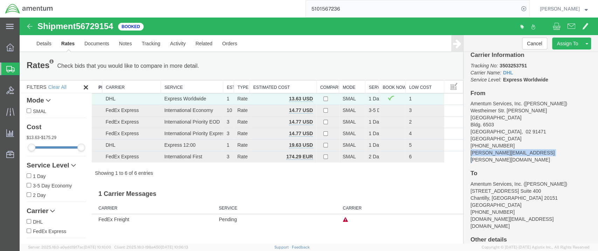
scroll to position [84, 0]
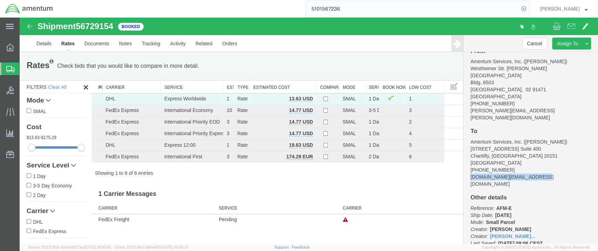
drag, startPoint x: 536, startPoint y: 163, endPoint x: 467, endPoint y: 162, distance: 69.1
click at [471, 162] on address "Amentum Services, Inc. ([PERSON_NAME]) [STREET_ADDRESS] [GEOGRAPHIC_DATA] [GEOG…" at bounding box center [531, 162] width 121 height 49
copy address "[DOMAIN_NAME][EMAIL_ADDRESS][DOMAIN_NAME]"
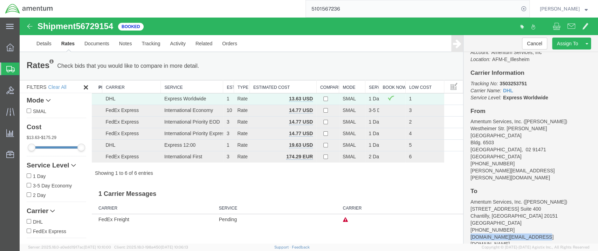
scroll to position [0, 0]
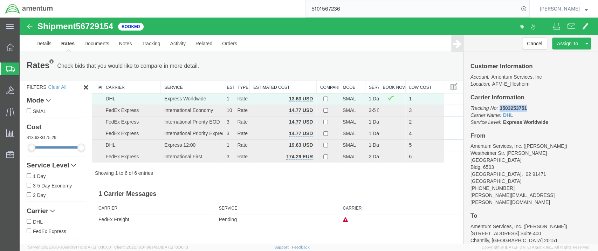
drag, startPoint x: 523, startPoint y: 107, endPoint x: 495, endPoint y: 107, distance: 28.4
click at [494, 107] on p "Tracking No: 3503253751 Carrier Name: DHL DHL Service Level: Express Worldwide" at bounding box center [531, 114] width 121 height 21
copy b "3503253751"
drag, startPoint x: 468, startPoint y: 181, endPoint x: 502, endPoint y: 180, distance: 34.4
click at [506, 180] on address "Amentum Services, Inc. ([PERSON_NAME]) [GEOGRAPHIC_DATA]. [PERSON_NAME][GEOGRAP…" at bounding box center [531, 173] width 121 height 63
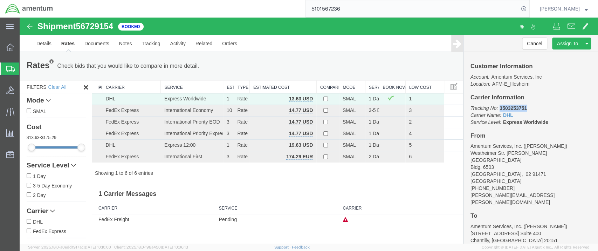
drag, startPoint x: 524, startPoint y: 107, endPoint x: 495, endPoint y: 106, distance: 29.5
click at [495, 106] on p "Tracking No: 3503253751 Carrier Name: DHL DHL Service Level: Express Worldwide" at bounding box center [531, 114] width 121 height 21
